Goal: Obtain resource: Download file/media

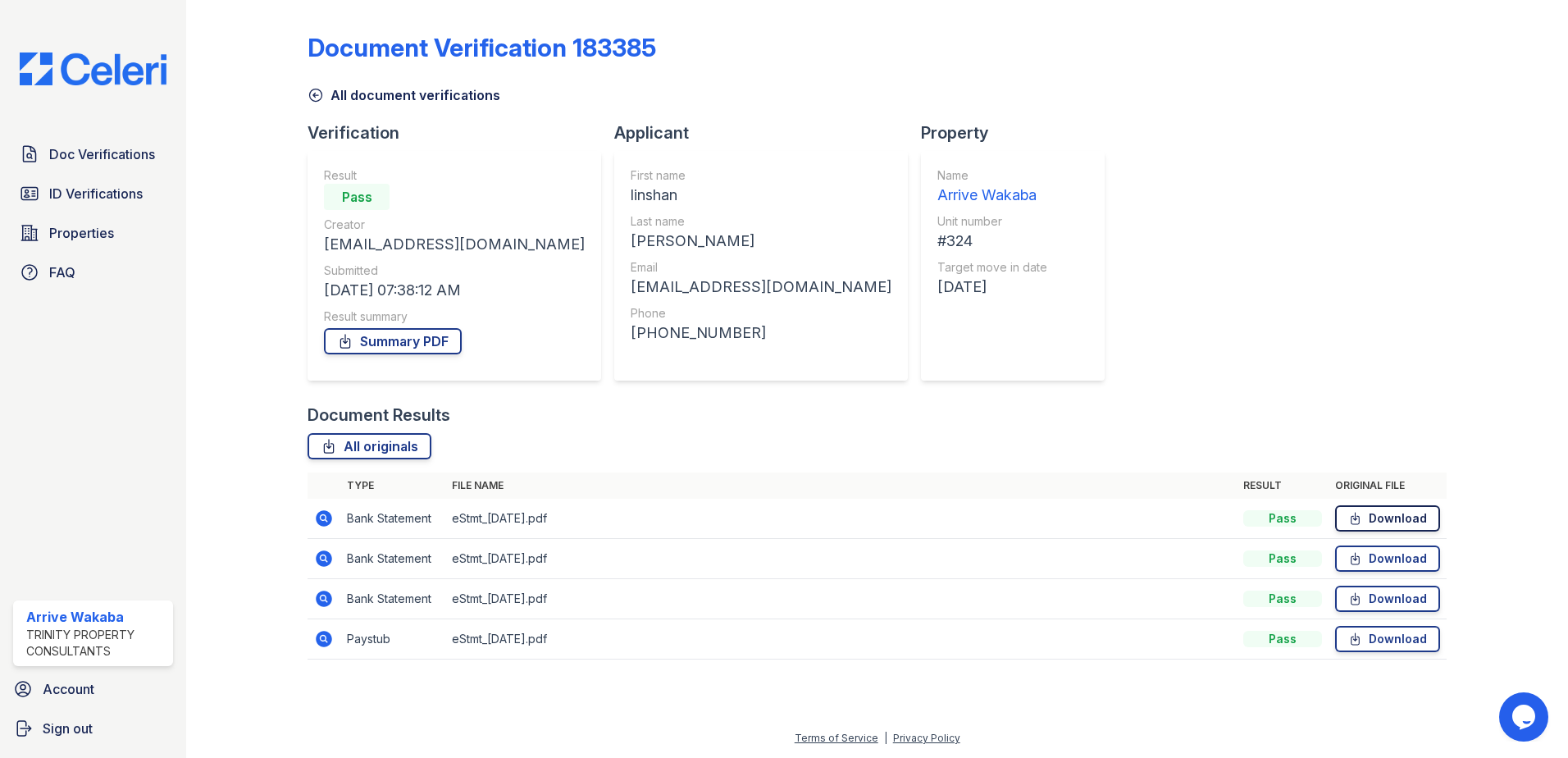
click at [1415, 516] on link "Download" at bounding box center [1387, 518] width 105 height 27
click at [1382, 561] on link "Download" at bounding box center [1387, 559] width 105 height 27
click at [1410, 599] on link "Download" at bounding box center [1387, 598] width 105 height 27
click at [1347, 653] on td "Download" at bounding box center [1387, 639] width 118 height 40
click at [1352, 639] on icon at bounding box center [1356, 640] width 8 height 12
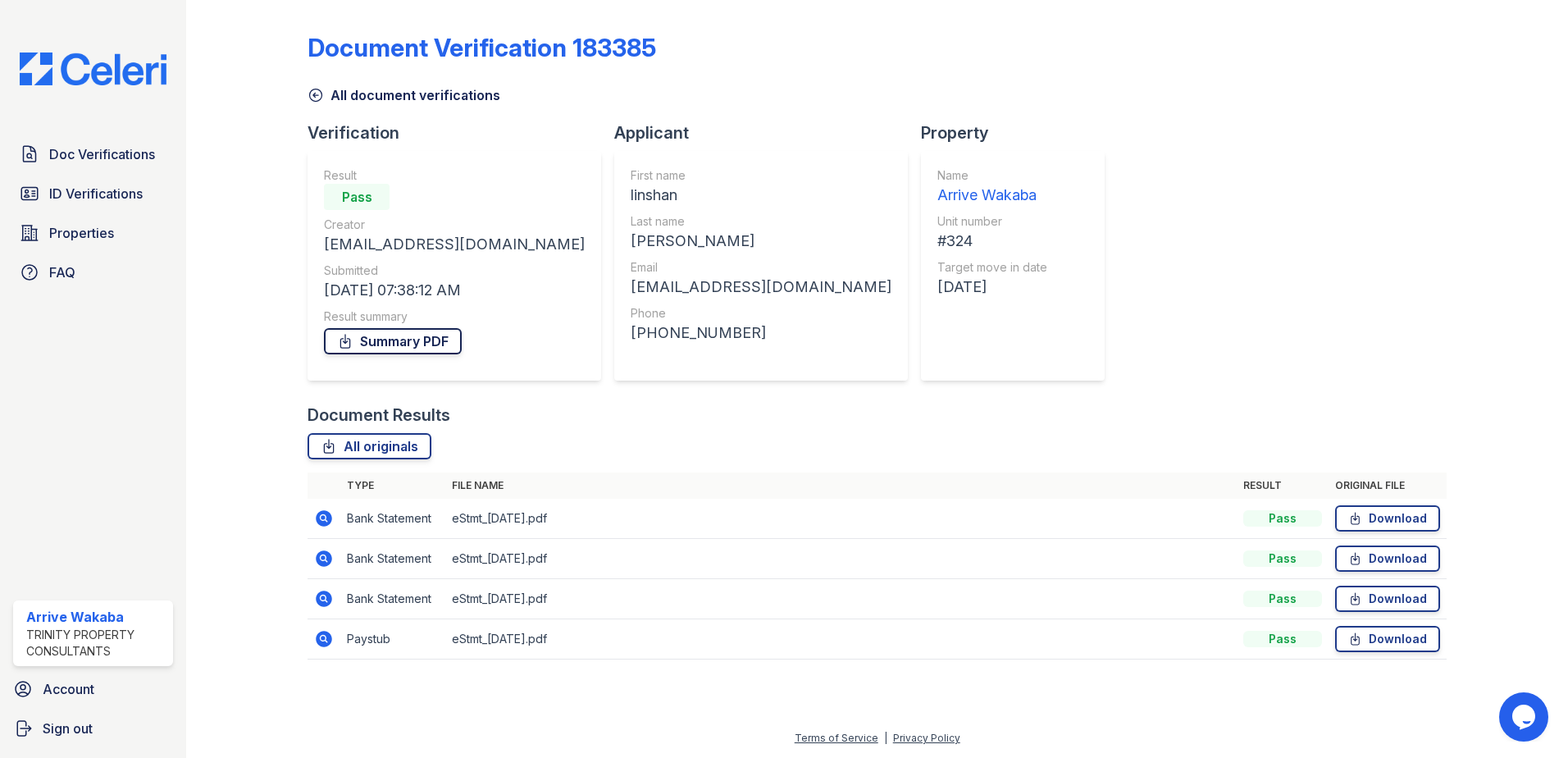
click at [340, 340] on icon at bounding box center [345, 341] width 17 height 17
click at [159, 201] on link "ID Verifications" at bounding box center [93, 192] width 160 height 33
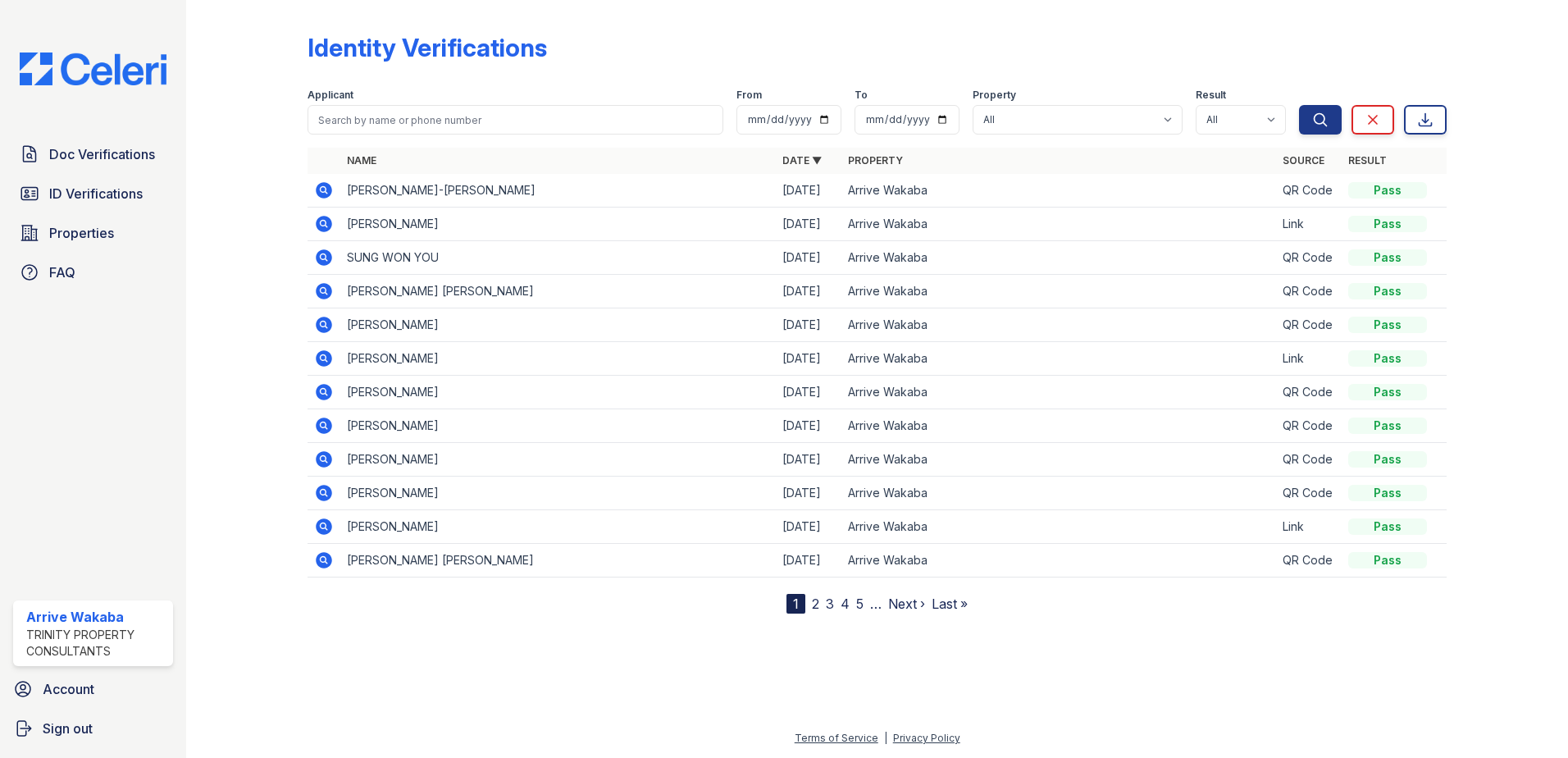
click at [313, 328] on td at bounding box center [324, 325] width 33 height 34
click at [325, 323] on icon at bounding box center [323, 324] width 4 height 4
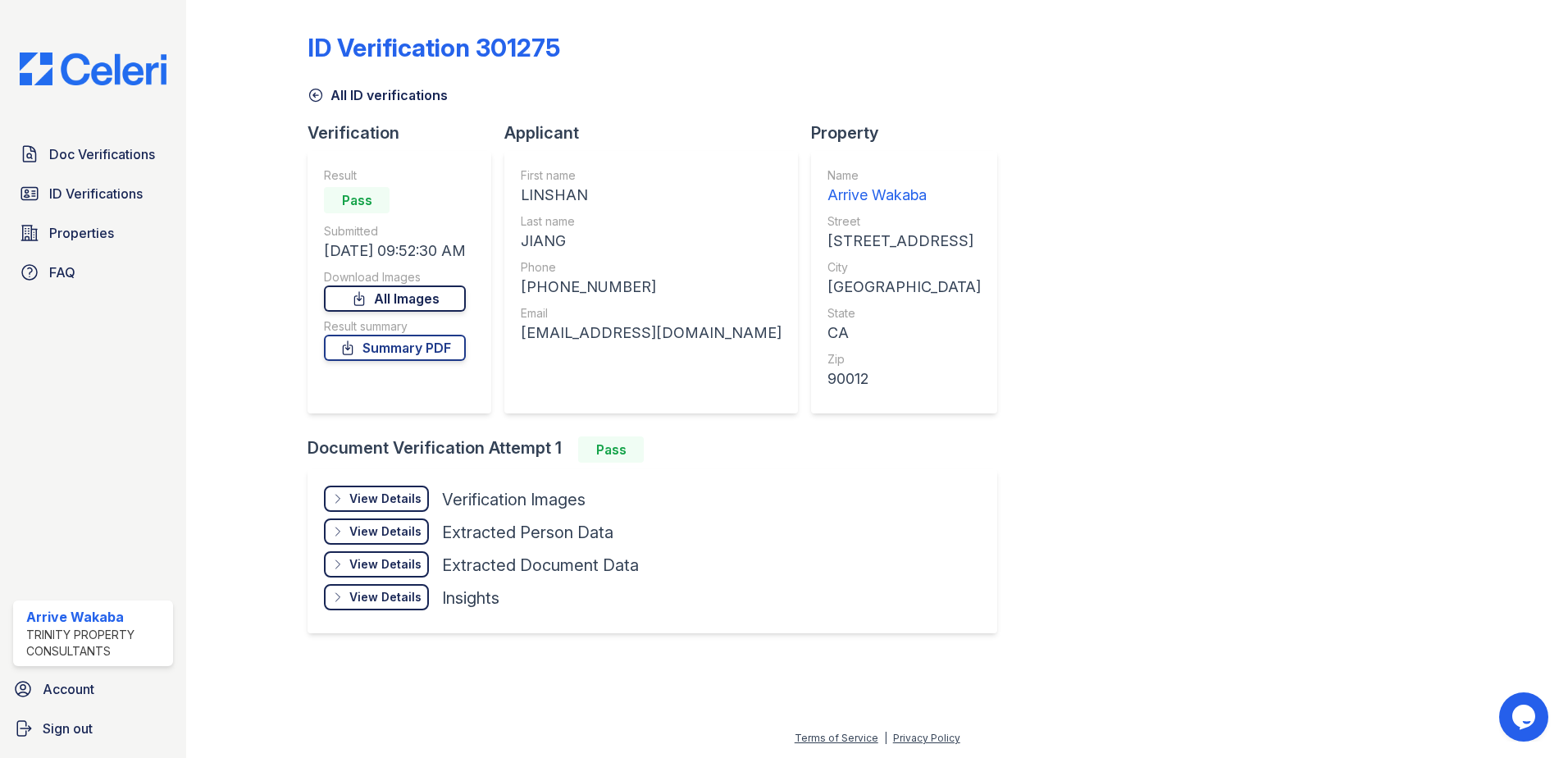
click at [425, 295] on link "All Images" at bounding box center [395, 298] width 142 height 27
drag, startPoint x: 1029, startPoint y: 325, endPoint x: 798, endPoint y: 385, distance: 238.7
click at [1030, 327] on div "ID Verification 301275 All ID verifications Verification Result Pass Submitted …" at bounding box center [877, 332] width 1139 height 649
click at [376, 351] on link "Summary PDF" at bounding box center [395, 347] width 142 height 27
